Goal: Navigation & Orientation: Find specific page/section

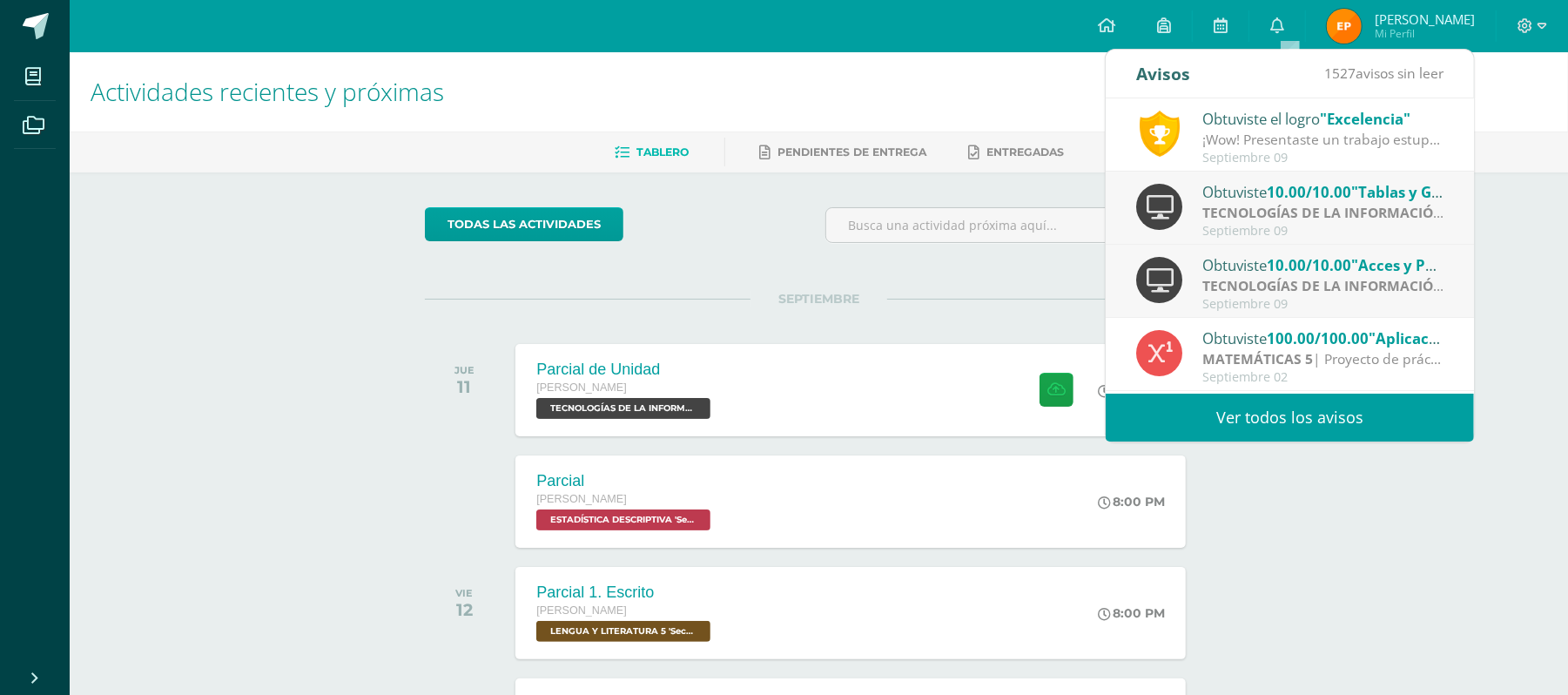
click at [1264, 148] on div "¡Wow! Presentaste un trabajo estupendo, demostrando dominio del tema y además c…" at bounding box center [1323, 139] width 242 height 20
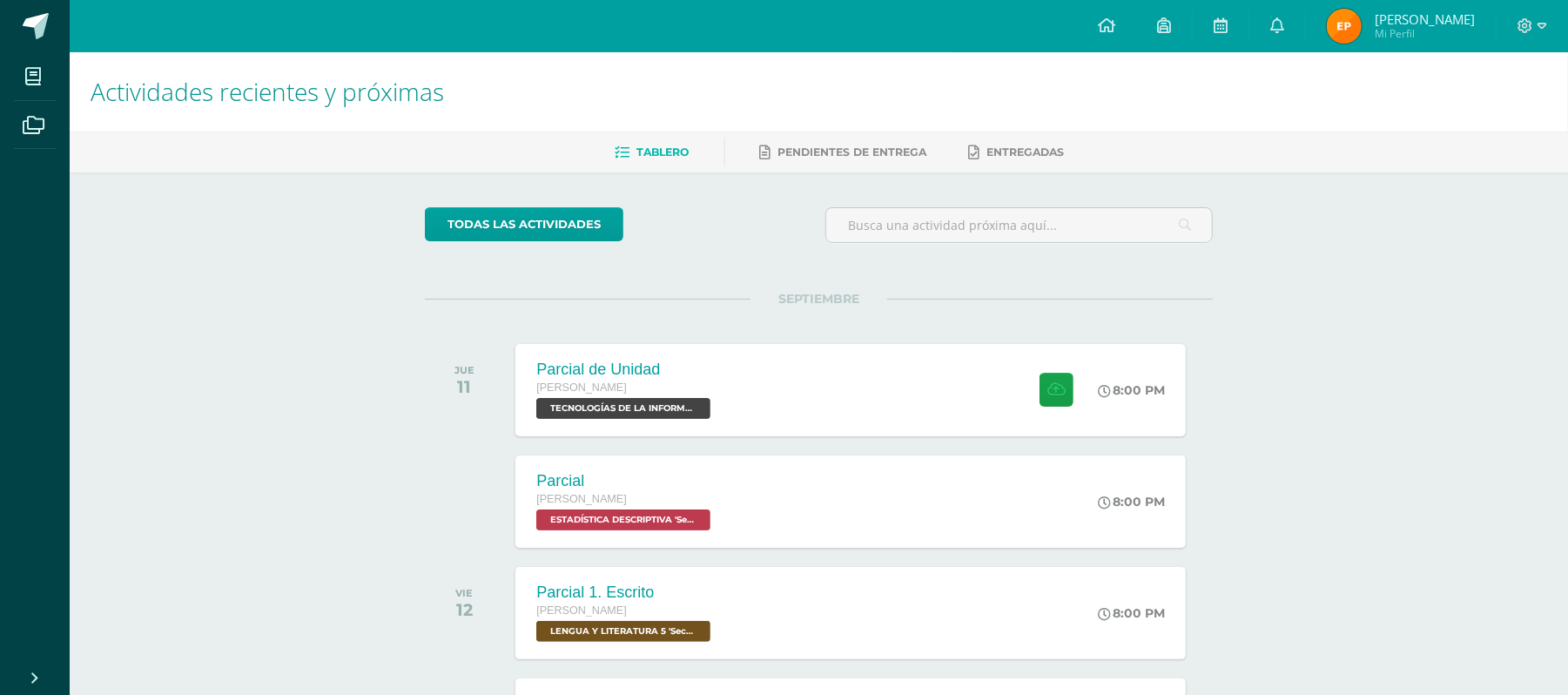
click at [1326, 33] on img at bounding box center [1343, 26] width 35 height 35
